Goal: Task Accomplishment & Management: Manage account settings

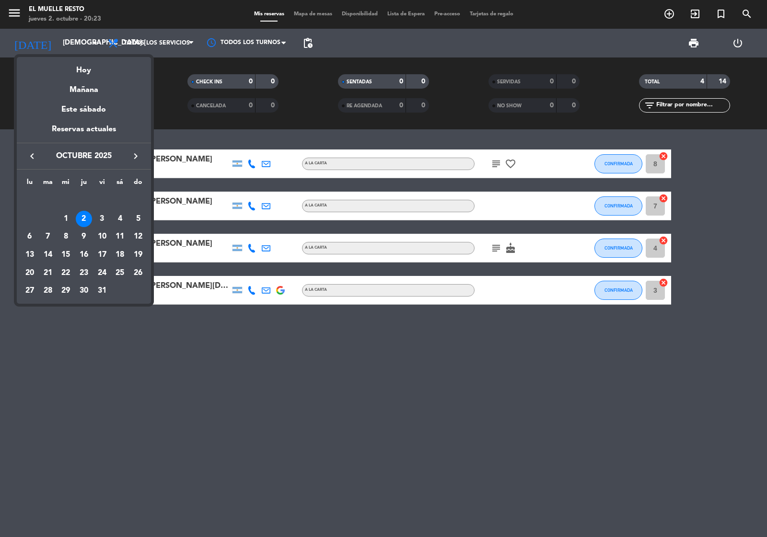
click at [190, 362] on div at bounding box center [383, 268] width 767 height 537
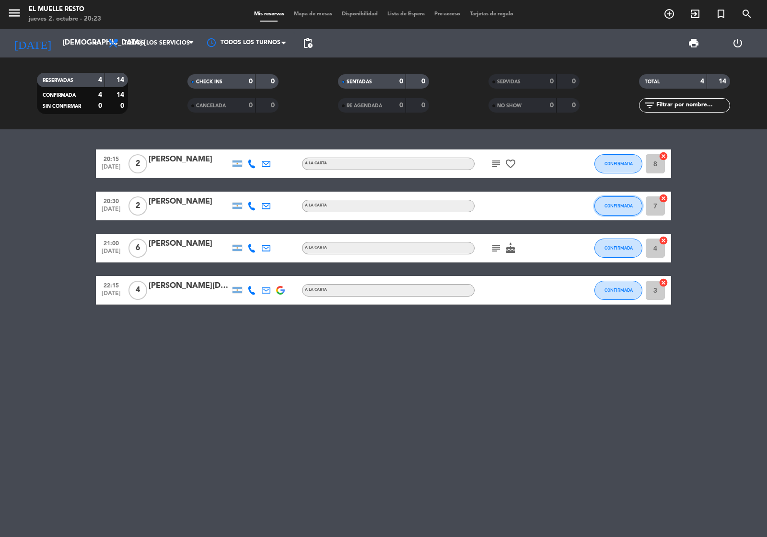
click at [613, 202] on button "CONFIRMADA" at bounding box center [618, 205] width 48 height 19
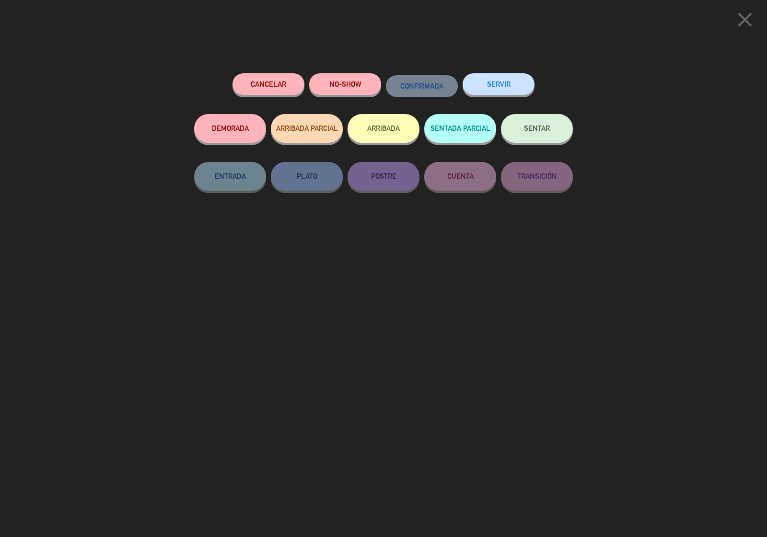
click at [535, 133] on button "SENTAR" at bounding box center [537, 128] width 72 height 29
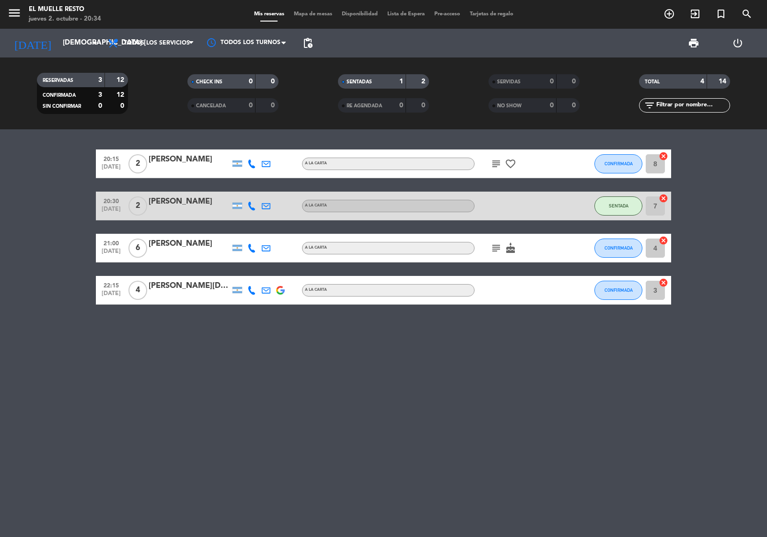
click at [85, 76] on div "3" at bounding box center [92, 80] width 19 height 11
drag, startPoint x: 205, startPoint y: 176, endPoint x: 358, endPoint y: 198, distance: 154.9
click at [205, 176] on div "20:15 [DATE] 2 [PERSON_NAME] A [PERSON_NAME] subject favorite_border CONFIRMADA…" at bounding box center [383, 163] width 575 height 29
click at [604, 166] on button "CONFIRMADA" at bounding box center [618, 163] width 48 height 19
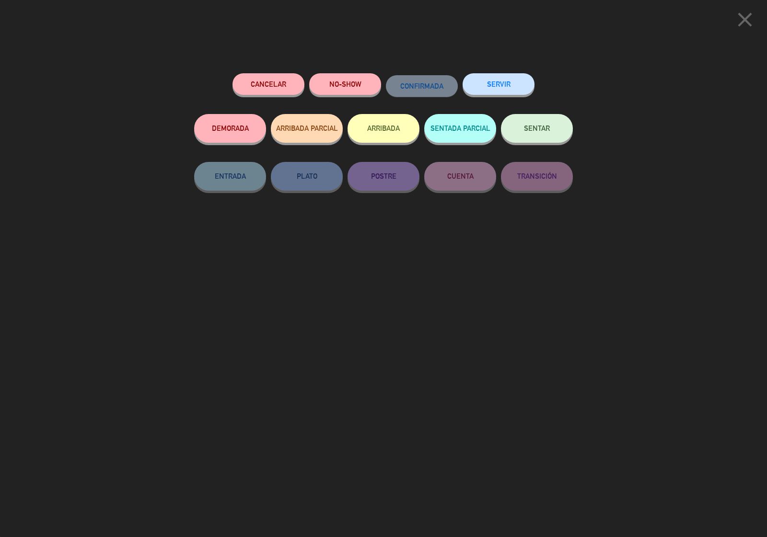
click at [746, 22] on icon "close" at bounding box center [745, 20] width 24 height 24
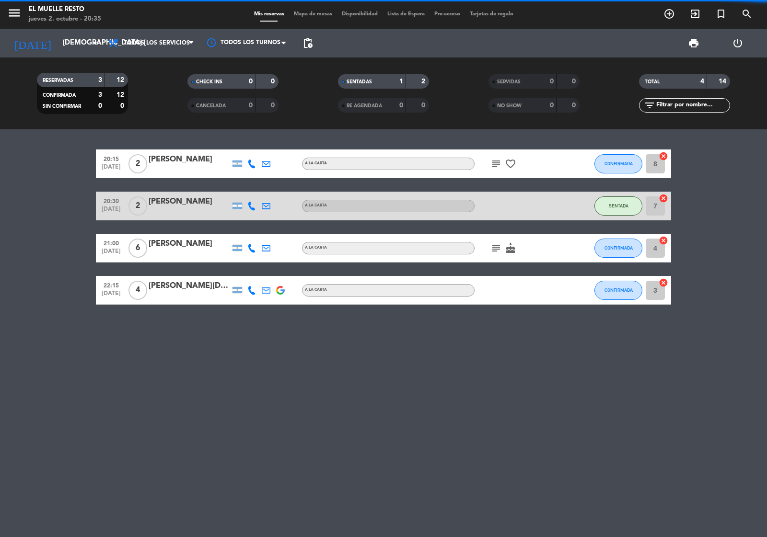
click at [621, 161] on span "CONFIRMADA" at bounding box center [618, 163] width 28 height 5
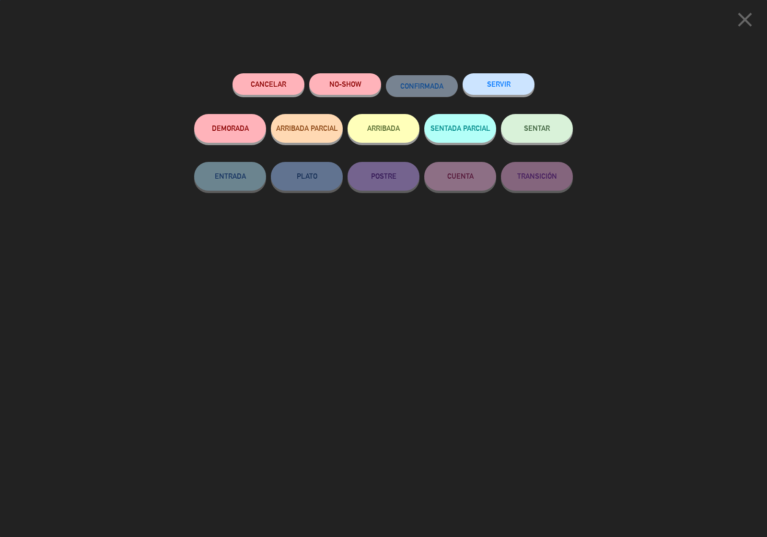
click at [514, 126] on button "SENTAR" at bounding box center [537, 128] width 72 height 29
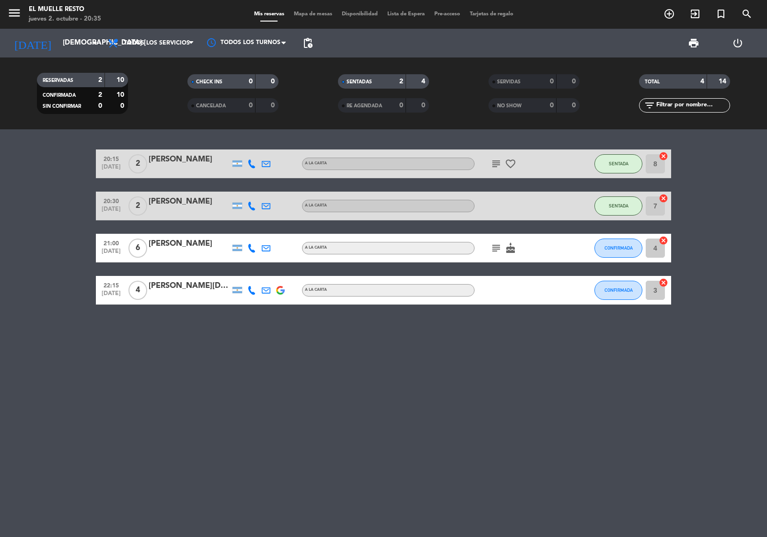
click at [700, 171] on bookings-row "20:15 [DATE] 2 [PERSON_NAME] A [PERSON_NAME] subject favorite_border SENTADA 8 …" at bounding box center [383, 226] width 767 height 155
click at [58, 51] on input "[DEMOGRAPHIC_DATA] [DATE]" at bounding box center [104, 43] width 92 height 18
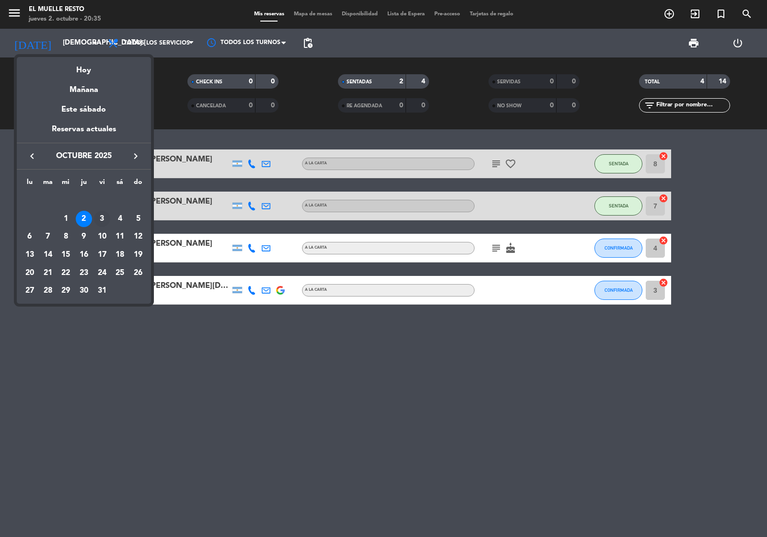
click at [99, 218] on div "3" at bounding box center [102, 219] width 16 height 16
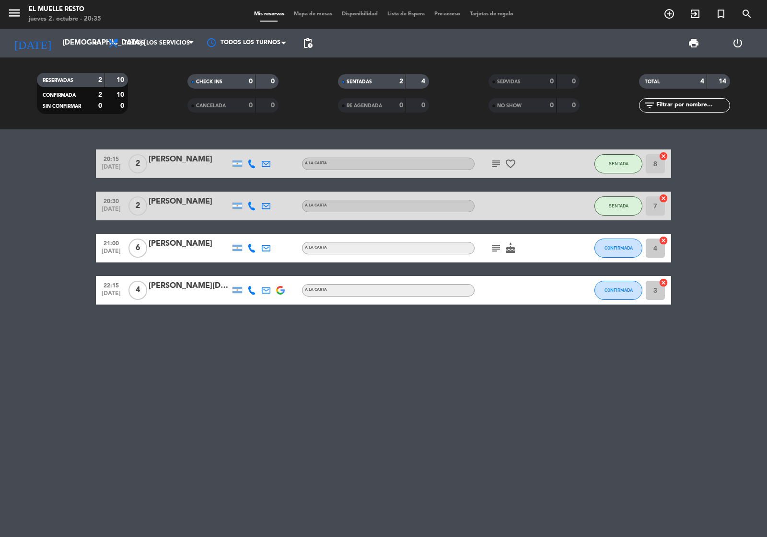
type input "vie. [DATE]"
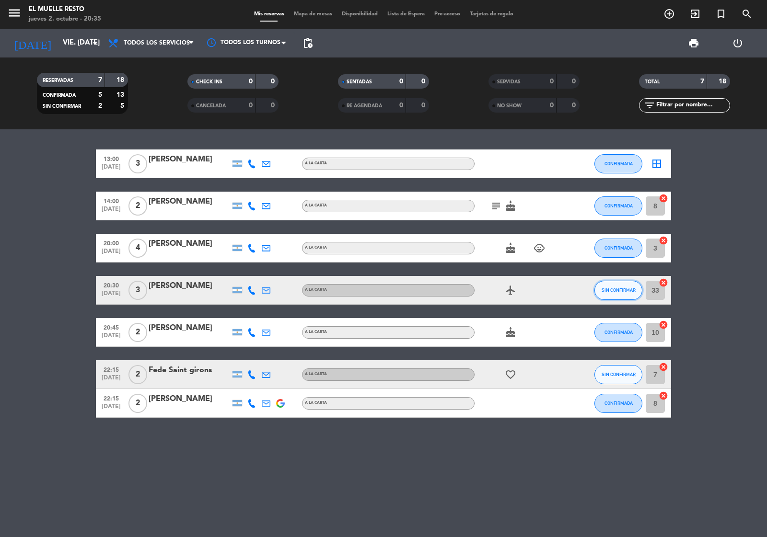
click at [616, 284] on button "SIN CONFIRMAR" at bounding box center [618, 290] width 48 height 19
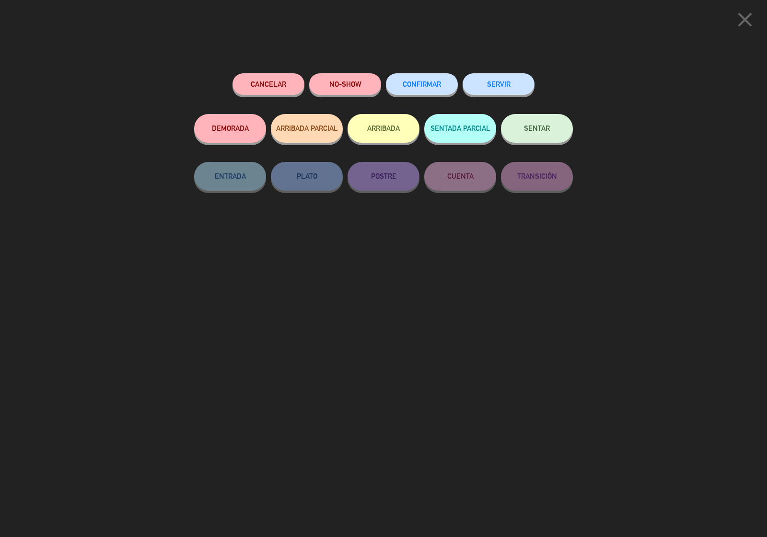
click at [406, 82] on span "CONFIRMAR" at bounding box center [421, 84] width 38 height 8
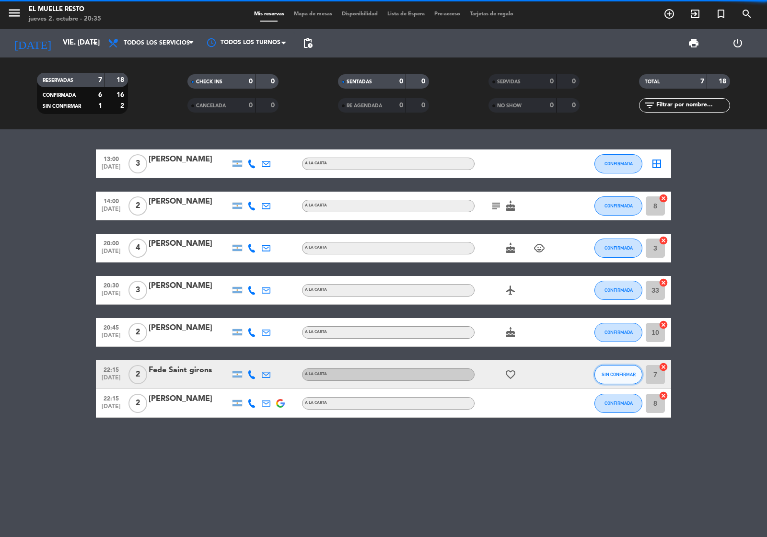
click at [616, 377] on span "SIN CONFIRMAR" at bounding box center [618, 374] width 34 height 5
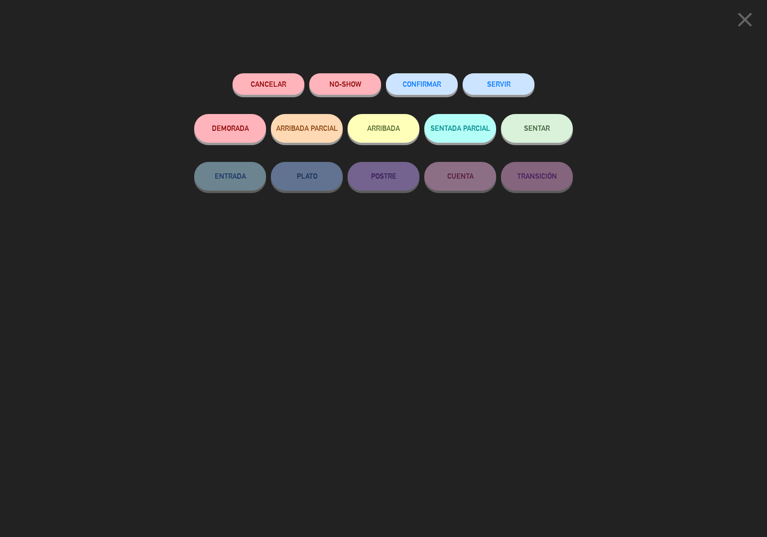
click at [427, 78] on button "CONFIRMAR" at bounding box center [422, 84] width 72 height 22
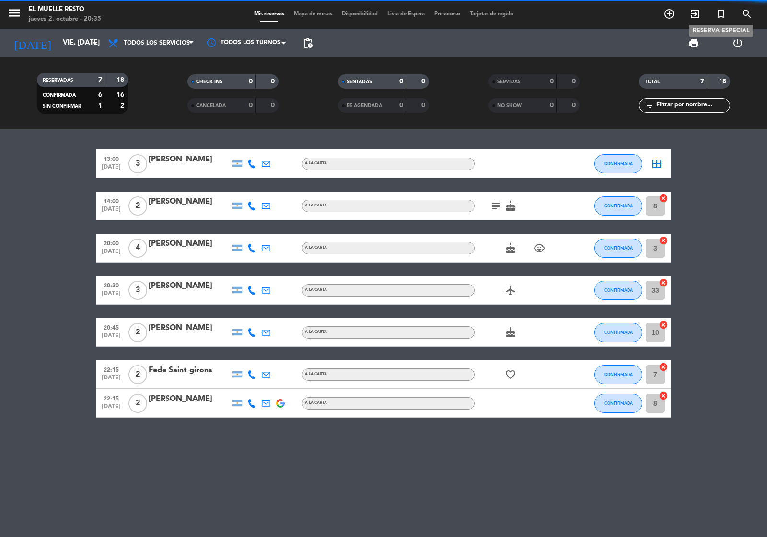
click at [720, 10] on icon "turned_in_not" at bounding box center [720, 13] width 11 height 11
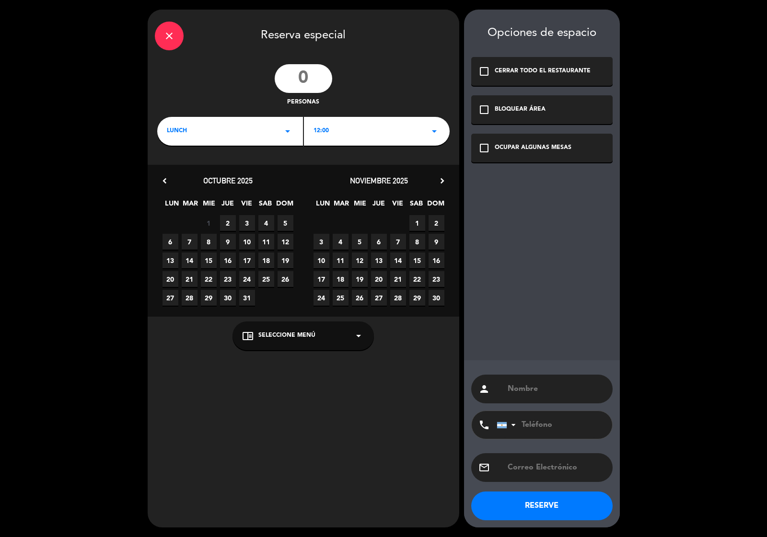
click at [317, 74] on input "number" at bounding box center [303, 78] width 57 height 29
type input "500"
click at [282, 132] on icon "arrow_drop_down" at bounding box center [287, 131] width 11 height 11
drag, startPoint x: 168, startPoint y: 168, endPoint x: 286, endPoint y: 156, distance: 118.0
click at [169, 168] on div "Cena" at bounding box center [230, 172] width 126 height 10
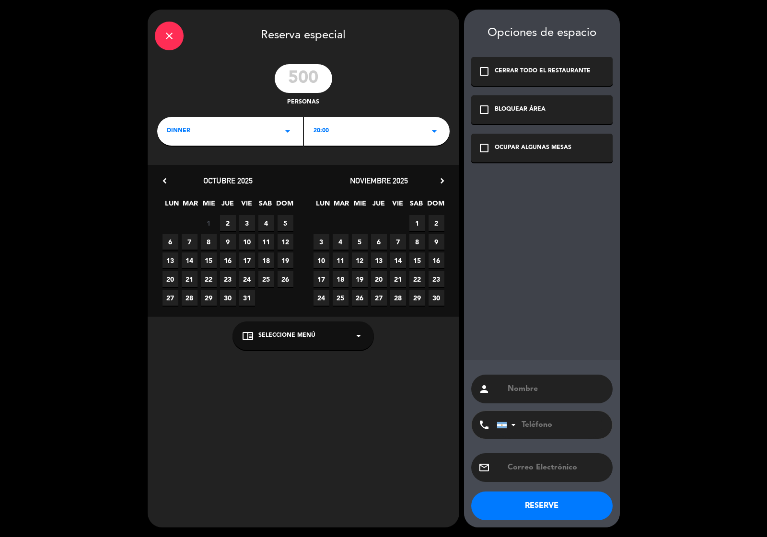
click at [435, 129] on icon "arrow_drop_down" at bounding box center [433, 131] width 11 height 11
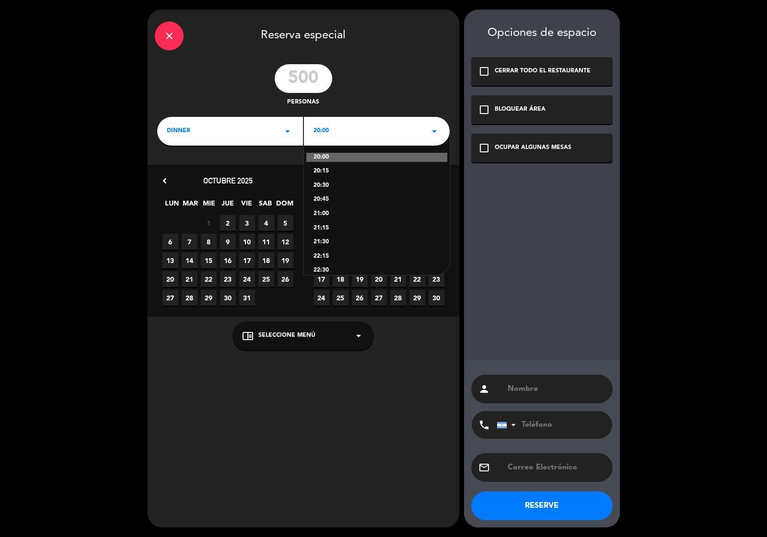
click at [327, 255] on div "22:15" at bounding box center [376, 257] width 126 height 10
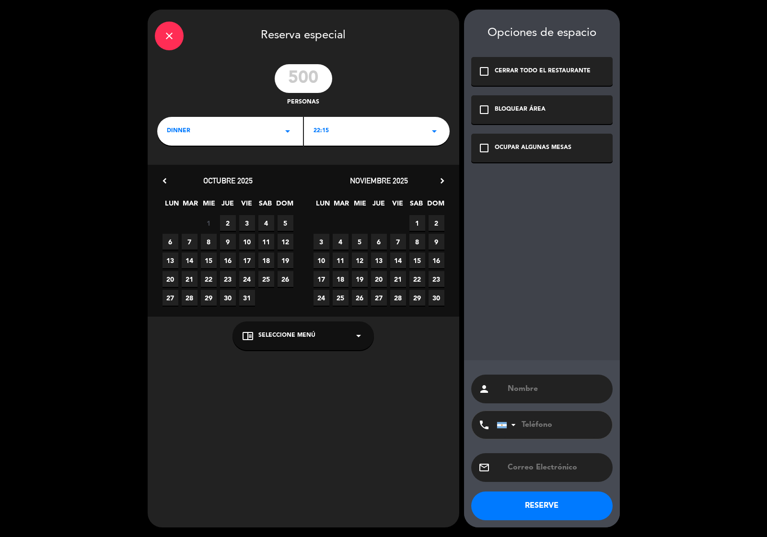
click at [243, 222] on span "3" at bounding box center [247, 223] width 16 height 16
click at [485, 140] on div "check_box_outline_blank OCUPAR ALGUNAS MESAS" at bounding box center [541, 148] width 141 height 29
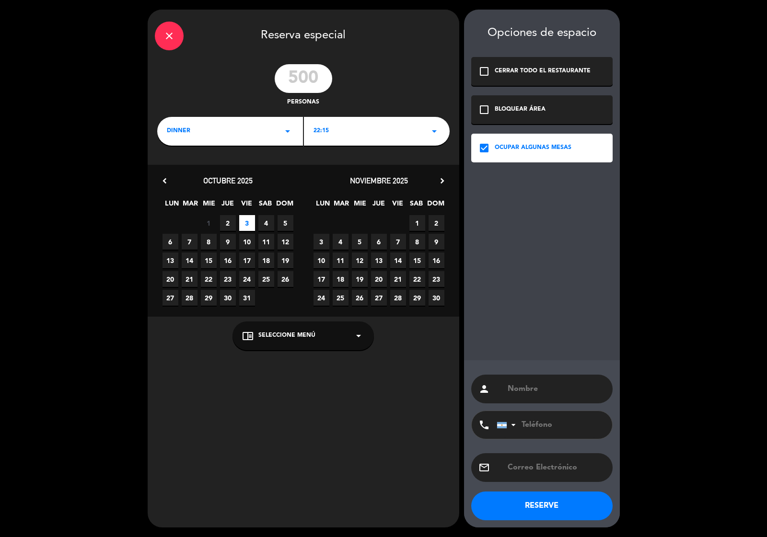
click at [518, 387] on input "text" at bounding box center [555, 388] width 99 height 13
type input "evento"
click at [525, 505] on button "RESERVE" at bounding box center [541, 506] width 141 height 29
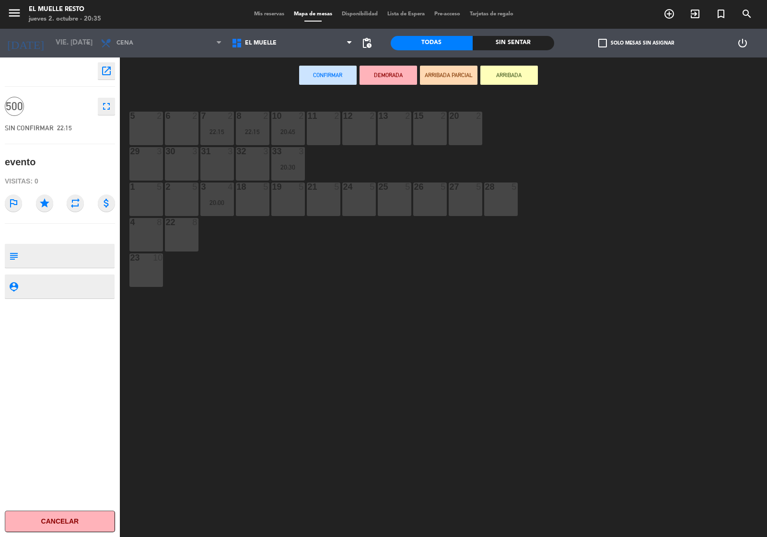
drag, startPoint x: 151, startPoint y: 125, endPoint x: 205, endPoint y: 124, distance: 54.1
click at [163, 125] on div "5 2 6 2 7 2 22:15 8 2 22:15 10 2 20:45 11 2 12 2 13 2 15 2 20 2 29 3 30 3 31 3 …" at bounding box center [446, 316] width 639 height 444
click at [165, 131] on div "6 2" at bounding box center [182, 129] width 34 height 34
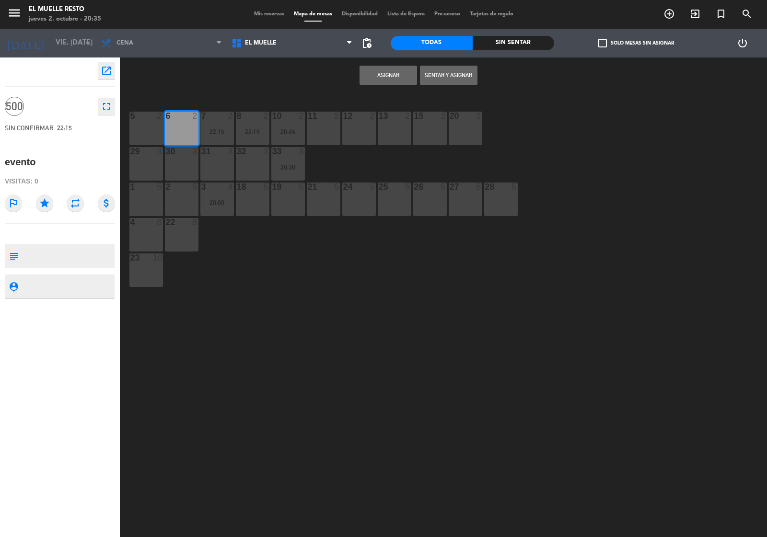
click at [154, 132] on div "5 2" at bounding box center [146, 129] width 34 height 34
click at [312, 130] on div "11 2" at bounding box center [324, 129] width 34 height 34
click at [291, 128] on div "20:45" at bounding box center [288, 131] width 34 height 7
click at [358, 128] on div "12 2" at bounding box center [359, 129] width 34 height 34
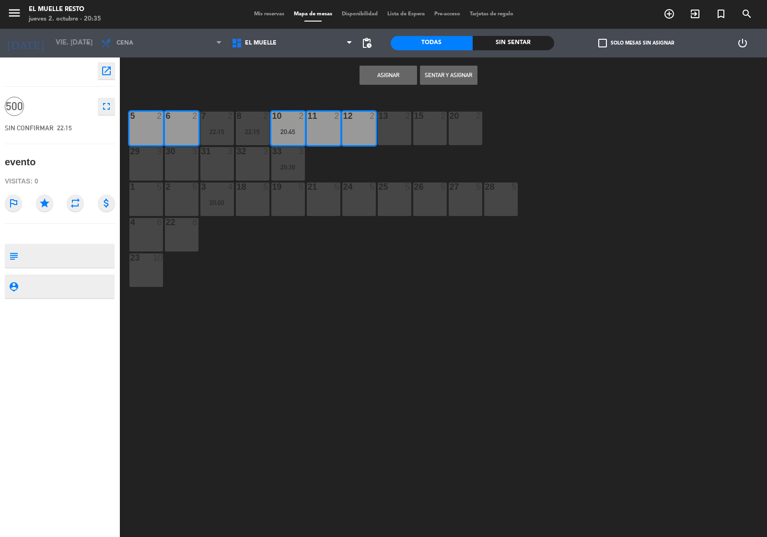
click at [403, 126] on div "13 2" at bounding box center [395, 129] width 34 height 34
click at [442, 128] on div "15 2" at bounding box center [430, 129] width 34 height 34
drag, startPoint x: 469, startPoint y: 129, endPoint x: 487, endPoint y: 174, distance: 48.3
click at [470, 129] on div "20 2" at bounding box center [465, 129] width 34 height 34
click at [499, 200] on div "28 5" at bounding box center [501, 200] width 34 height 34
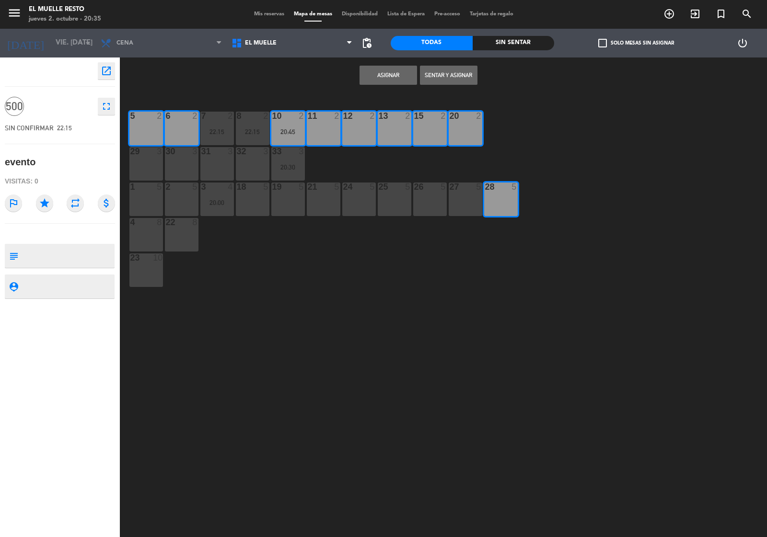
click at [468, 205] on div "27 5" at bounding box center [465, 200] width 34 height 34
click at [429, 205] on div "26 5" at bounding box center [430, 200] width 34 height 34
click at [379, 202] on div "25 5" at bounding box center [395, 200] width 34 height 34
click at [353, 200] on div "24 5" at bounding box center [359, 200] width 34 height 34
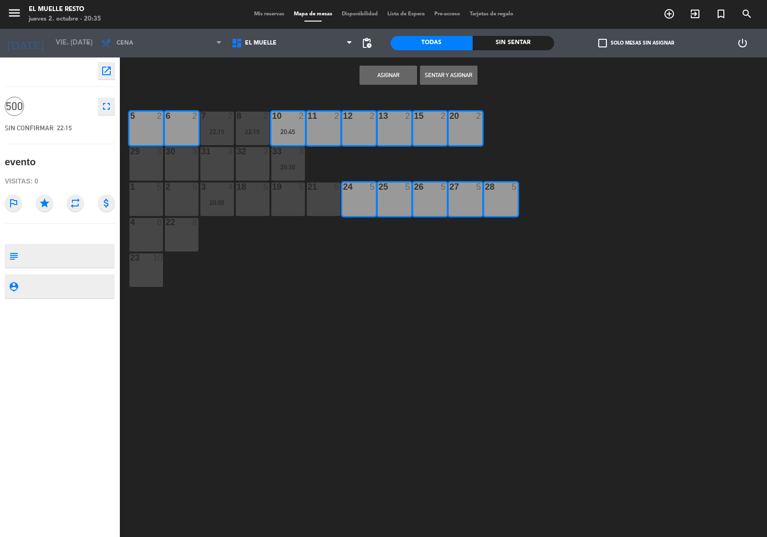
drag, startPoint x: 328, startPoint y: 200, endPoint x: 284, endPoint y: 186, distance: 46.2
click at [327, 200] on div "21 5" at bounding box center [324, 200] width 34 height 34
click at [274, 168] on div "20:30" at bounding box center [288, 167] width 34 height 7
click at [275, 200] on div "19 5" at bounding box center [288, 200] width 34 height 34
click at [263, 200] on div "18 5" at bounding box center [253, 200] width 34 height 34
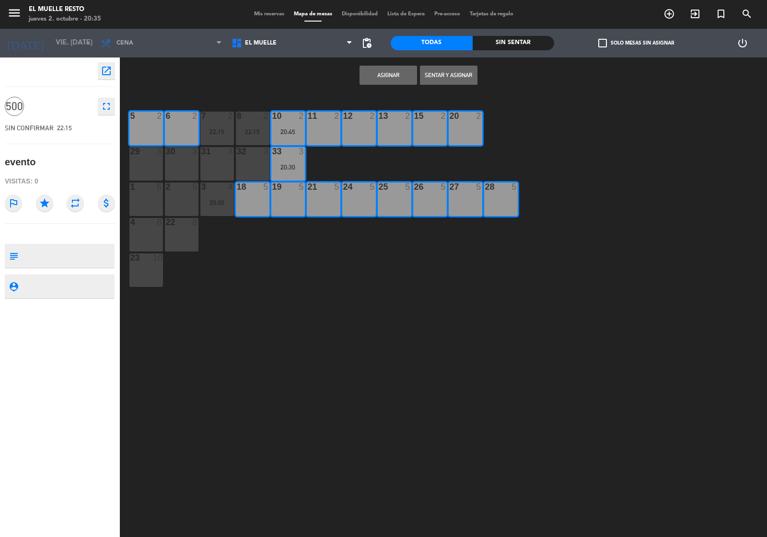
click at [261, 165] on div "32 3" at bounding box center [253, 164] width 34 height 34
click at [212, 152] on div at bounding box center [217, 151] width 16 height 9
click at [212, 184] on div at bounding box center [217, 187] width 16 height 9
click at [181, 195] on div "2 5" at bounding box center [182, 200] width 34 height 34
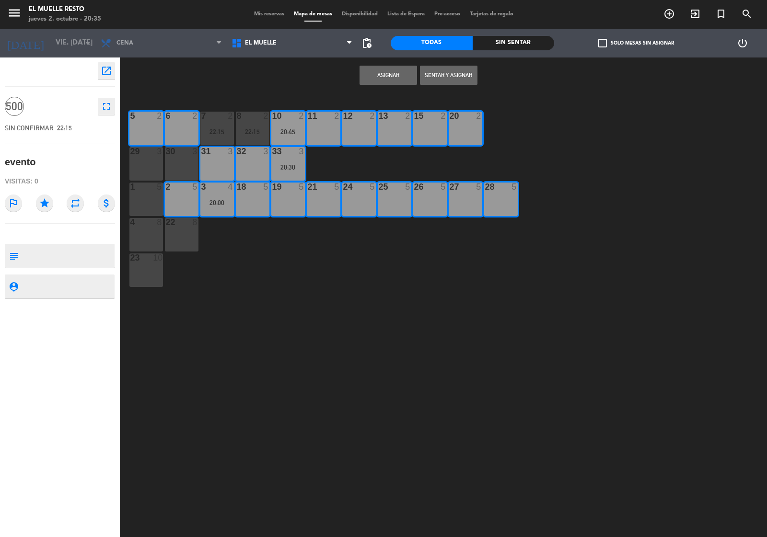
click at [181, 167] on div "30 3" at bounding box center [182, 164] width 34 height 34
click at [142, 166] on div "29 3" at bounding box center [146, 164] width 34 height 34
click at [138, 204] on div "1 5" at bounding box center [146, 200] width 34 height 34
click at [175, 229] on div "22 8" at bounding box center [182, 235] width 34 height 34
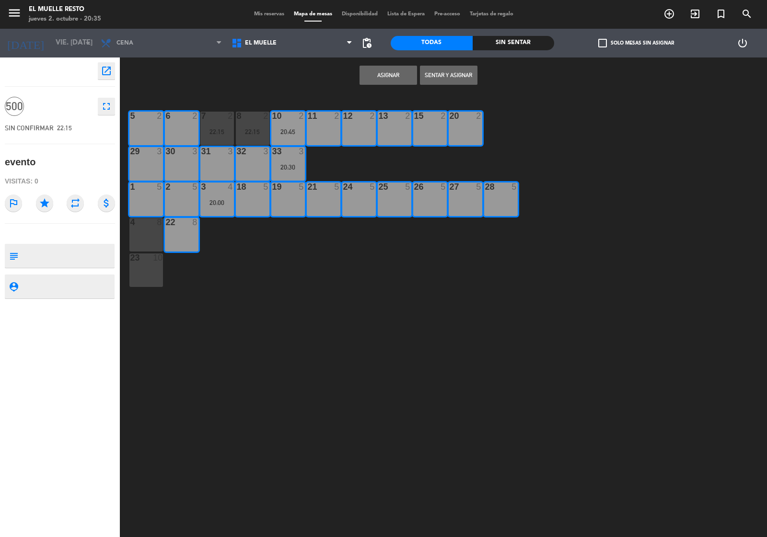
click at [149, 235] on div "4 8" at bounding box center [146, 235] width 34 height 34
drag, startPoint x: 138, startPoint y: 263, endPoint x: 145, endPoint y: 271, distance: 10.9
click at [138, 264] on div "23 10" at bounding box center [146, 270] width 34 height 34
click at [375, 72] on button "Asignar" at bounding box center [387, 75] width 57 height 19
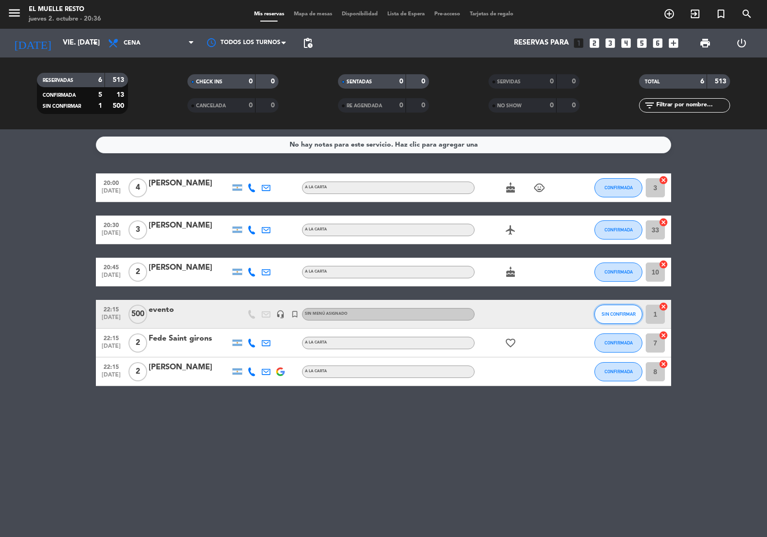
click at [605, 310] on button "SIN CONFIRMAR" at bounding box center [618, 314] width 48 height 19
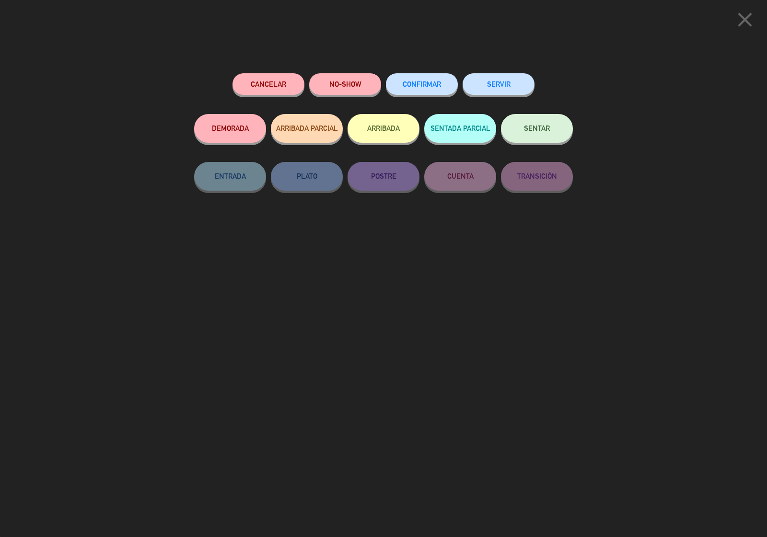
click at [413, 81] on span "CONFIRMAR" at bounding box center [421, 84] width 38 height 8
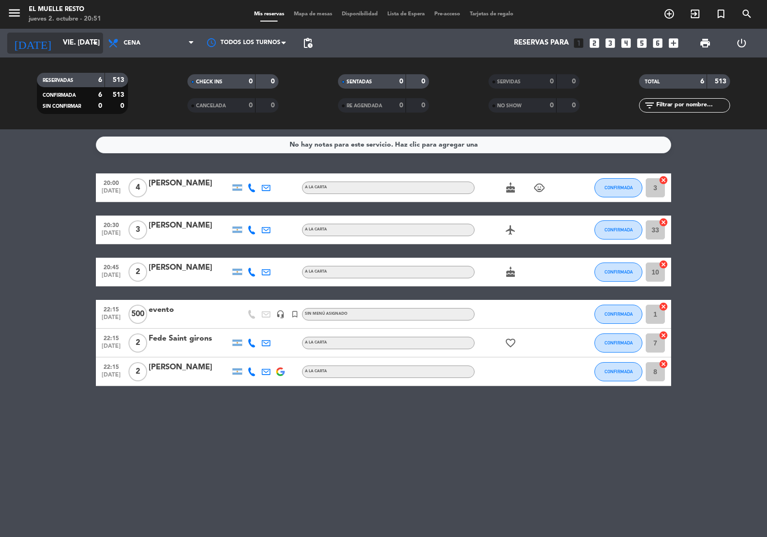
click at [68, 42] on input "vie. [DATE]" at bounding box center [104, 43] width 92 height 18
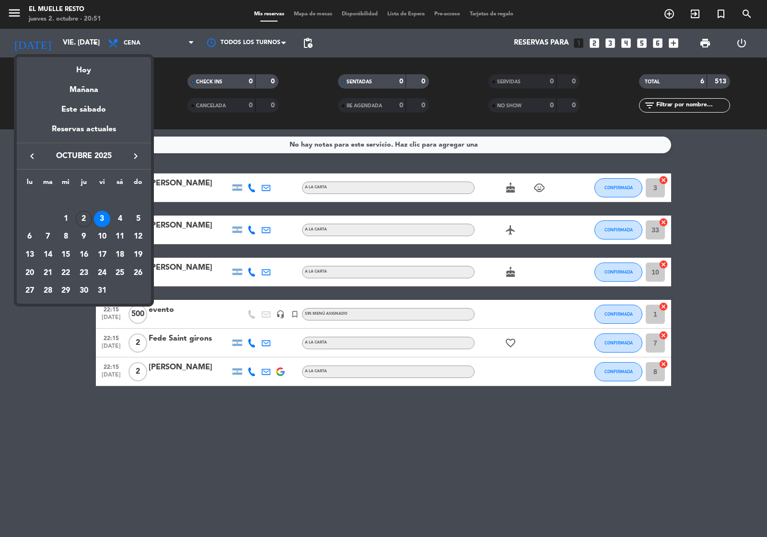
drag, startPoint x: 78, startPoint y: 214, endPoint x: 91, endPoint y: 209, distance: 13.8
click at [80, 213] on div "2" at bounding box center [84, 219] width 16 height 16
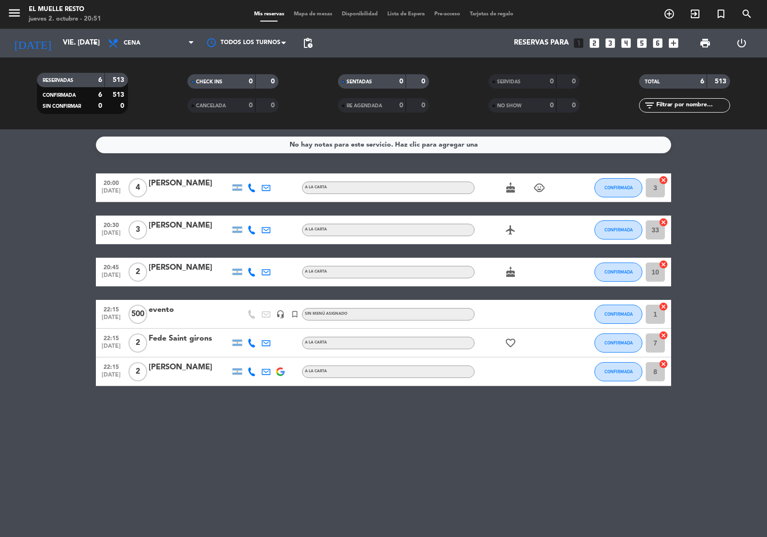
type input "[DEMOGRAPHIC_DATA] [DATE]"
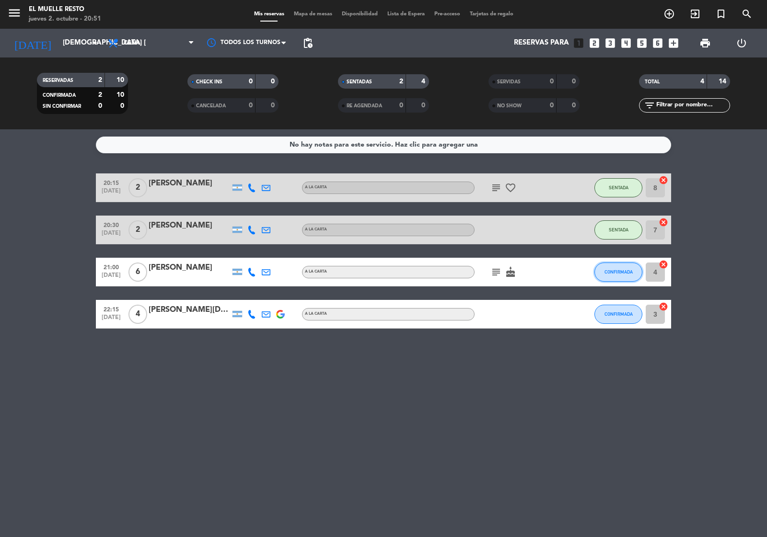
click at [614, 272] on span "CONFIRMADA" at bounding box center [618, 271] width 28 height 5
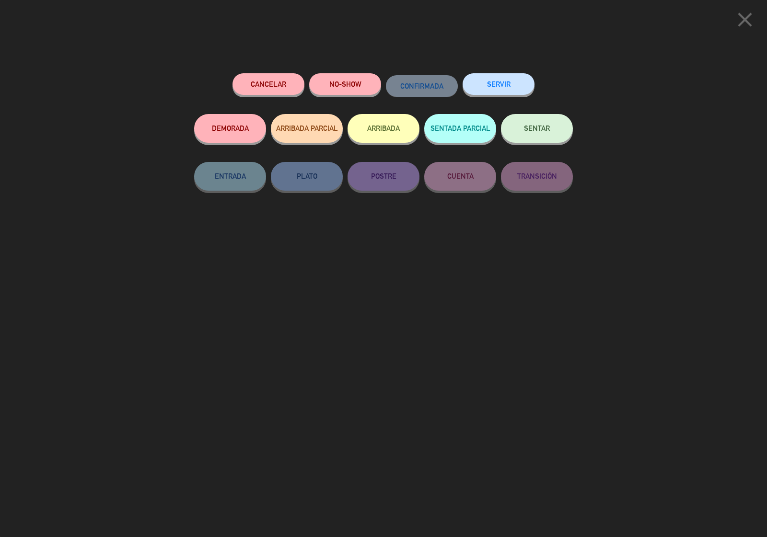
click at [520, 126] on button "SENTAR" at bounding box center [537, 128] width 72 height 29
